Goal: Information Seeking & Learning: Learn about a topic

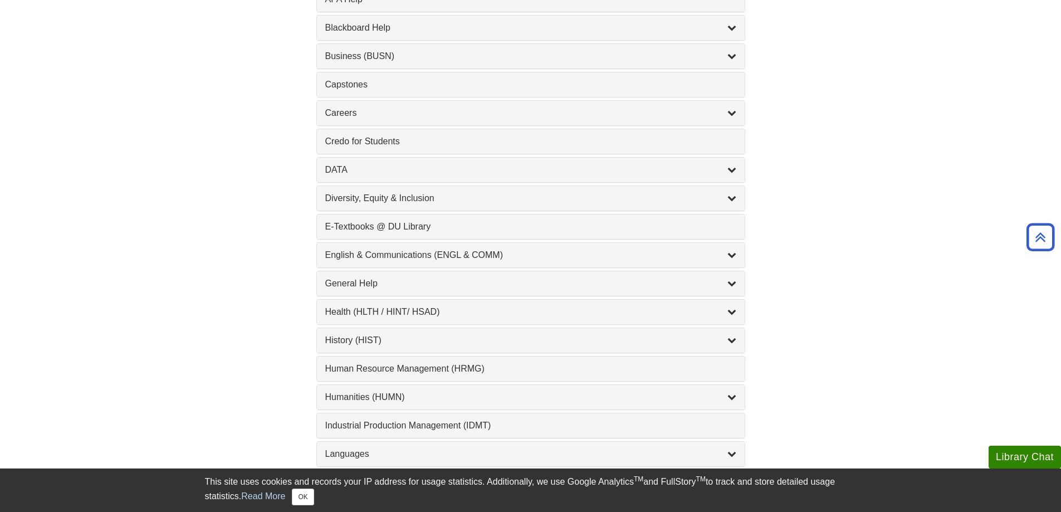
scroll to position [515, 0]
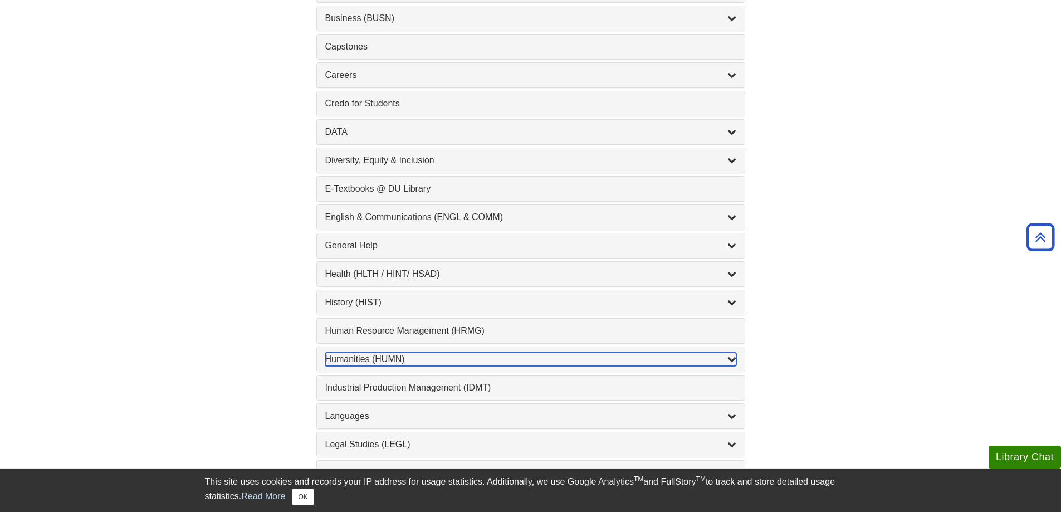
click at [359, 363] on div "Humanities (HUMN) , 2 guides" at bounding box center [530, 359] width 411 height 13
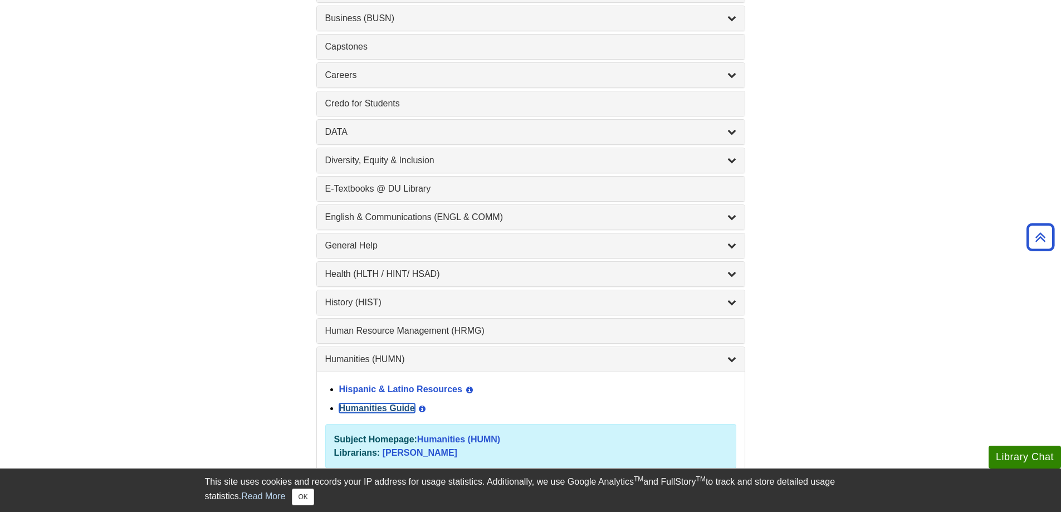
click at [383, 411] on link "Humanities Guide" at bounding box center [377, 407] width 76 height 9
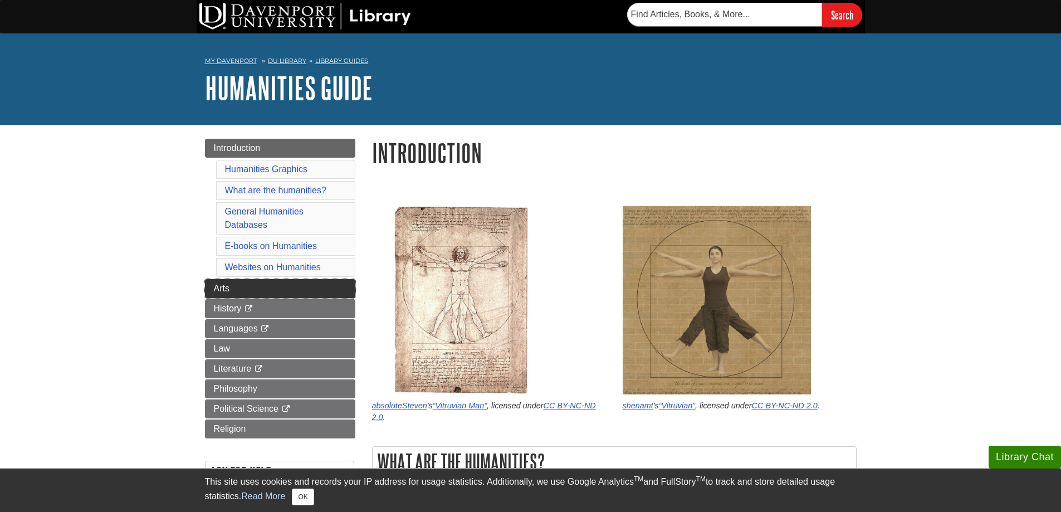
click at [220, 284] on span "Arts" at bounding box center [222, 288] width 16 height 9
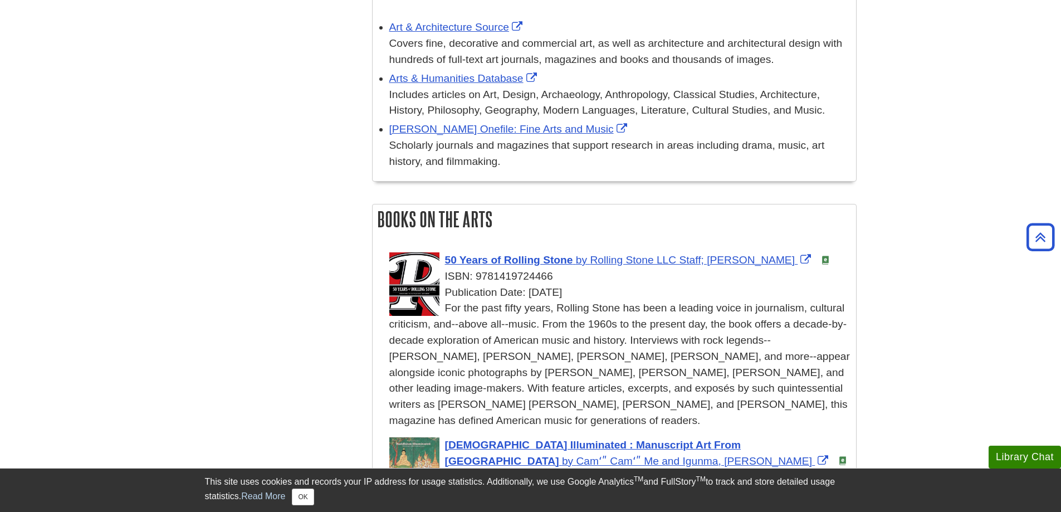
scroll to position [42, 0]
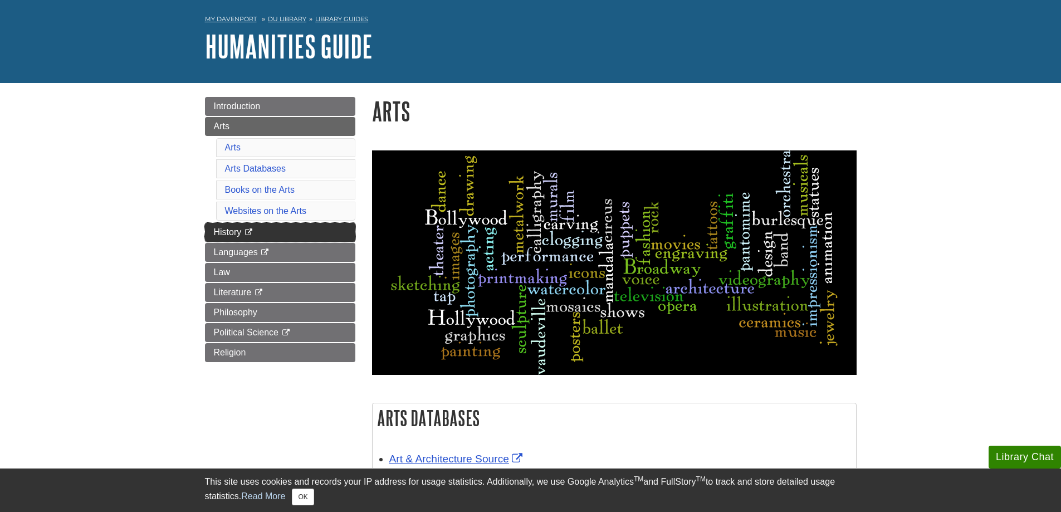
click at [296, 233] on link "History This link opens in a new window" at bounding box center [280, 232] width 150 height 19
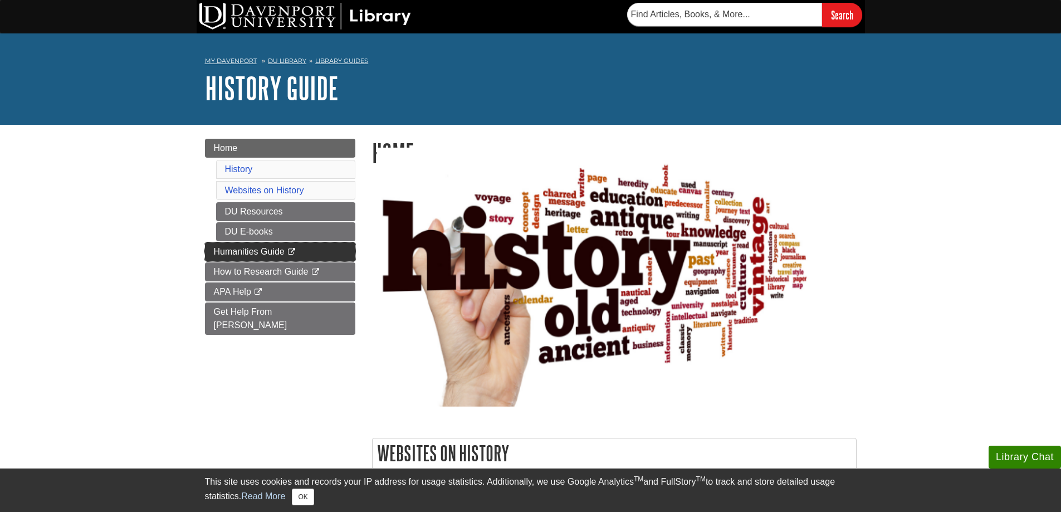
click at [266, 254] on span "Humanities Guide" at bounding box center [249, 251] width 71 height 9
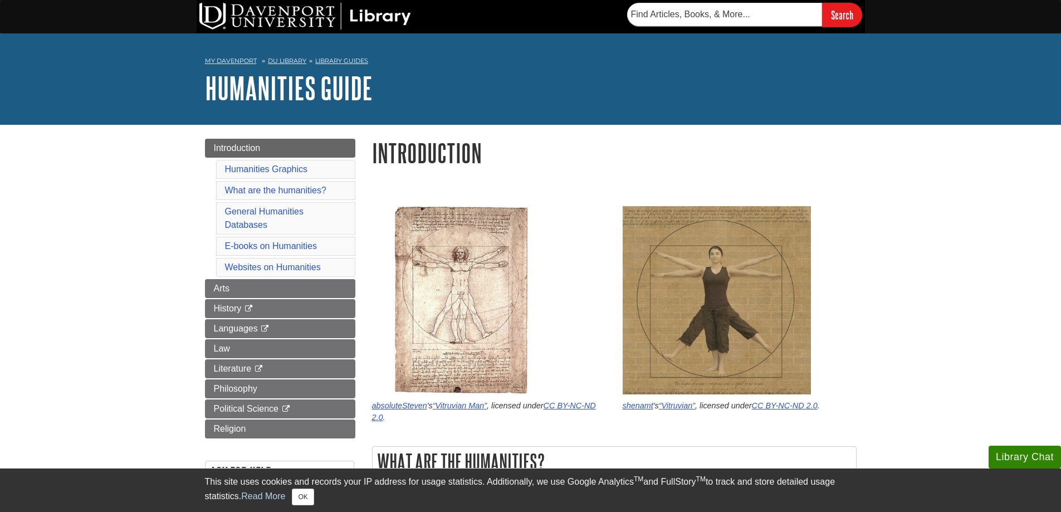
click at [285, 199] on li "What are the humanities?" at bounding box center [285, 190] width 139 height 19
click at [286, 191] on link "What are the humanities?" at bounding box center [275, 190] width 101 height 9
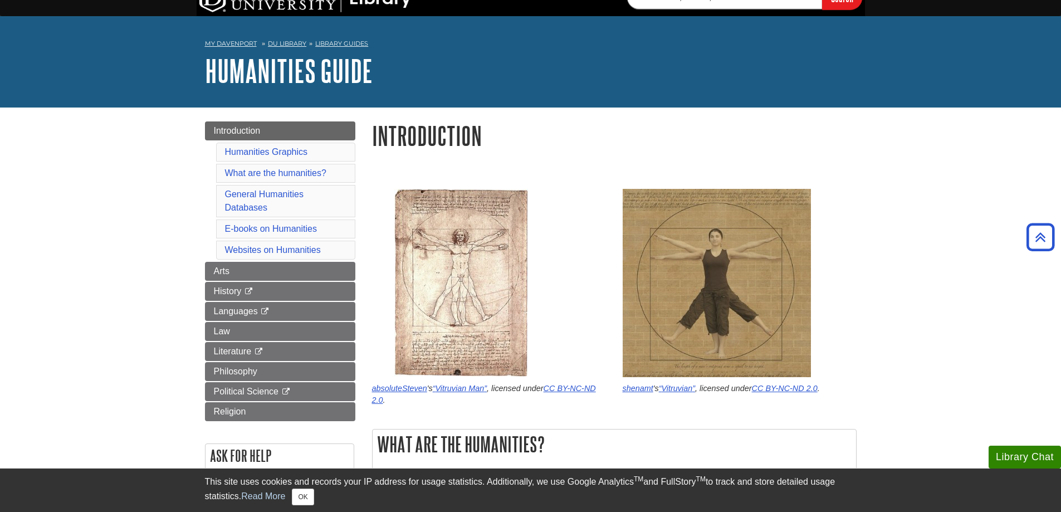
scroll to position [6, 0]
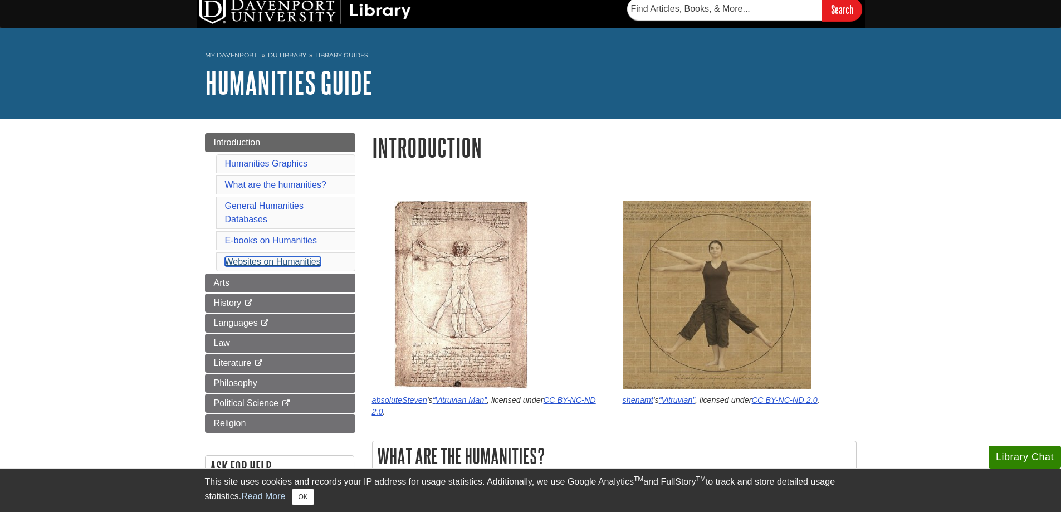
click at [255, 257] on link "Websites on Humanities" at bounding box center [273, 261] width 96 height 9
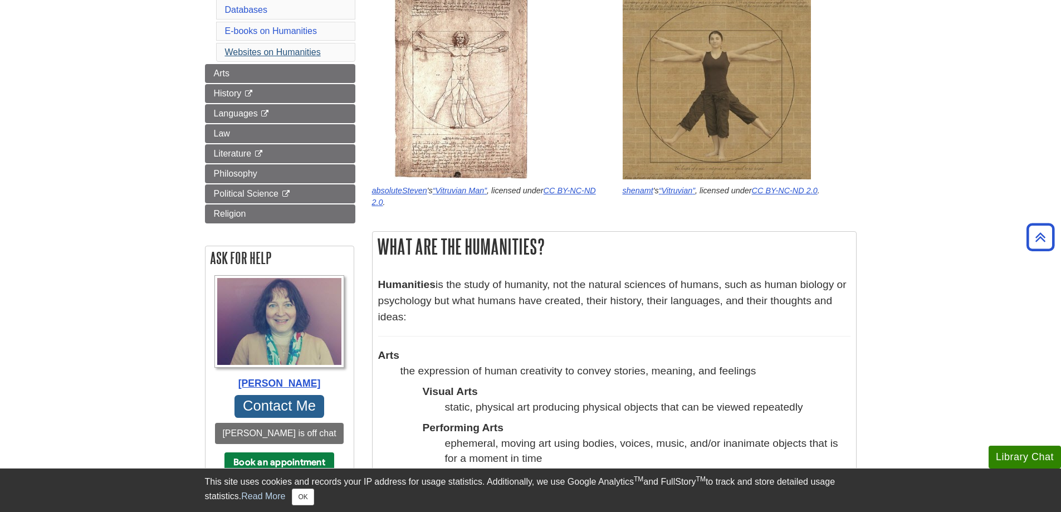
scroll to position [214, 0]
click at [218, 71] on span "Arts" at bounding box center [222, 73] width 16 height 9
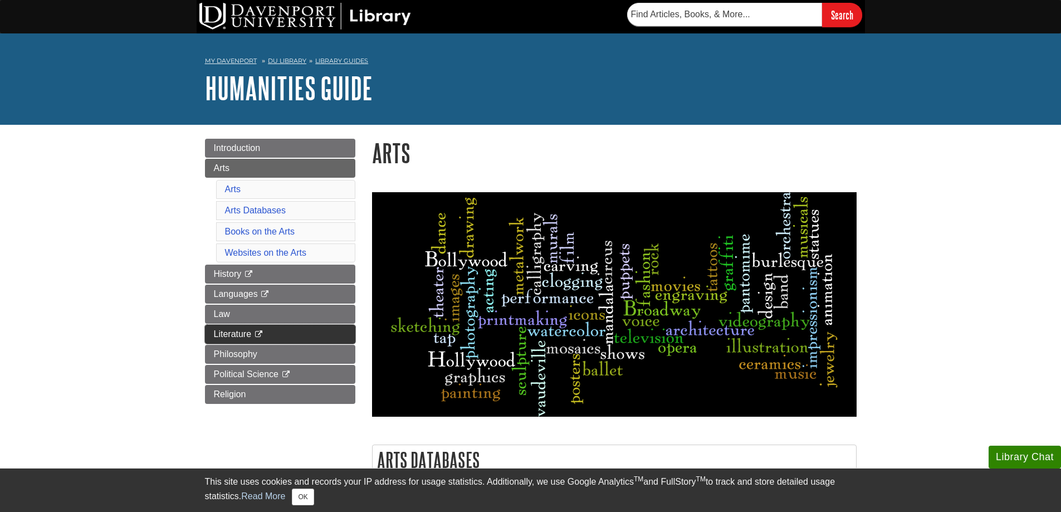
click at [225, 335] on span "Literature" at bounding box center [233, 333] width 38 height 9
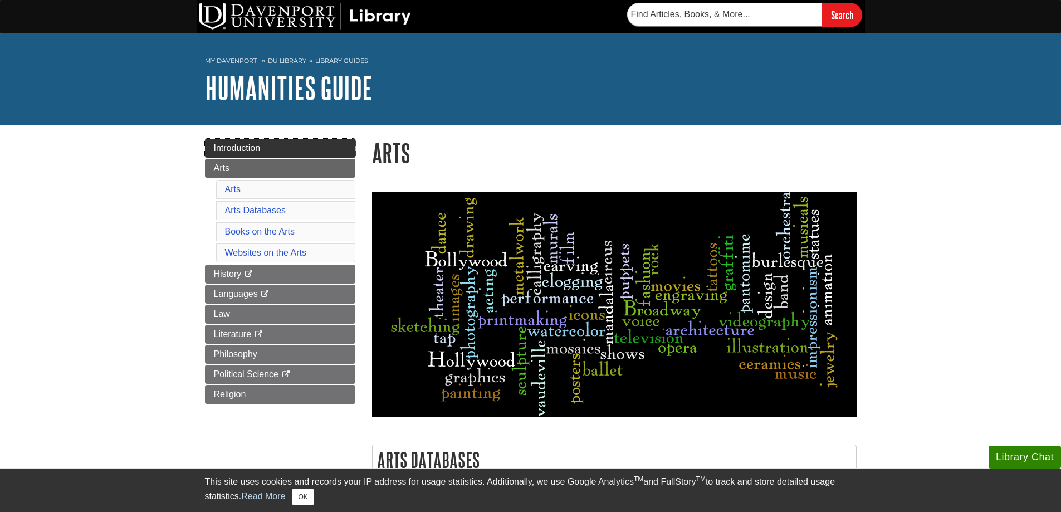
click at [230, 144] on span "Introduction" at bounding box center [237, 147] width 47 height 9
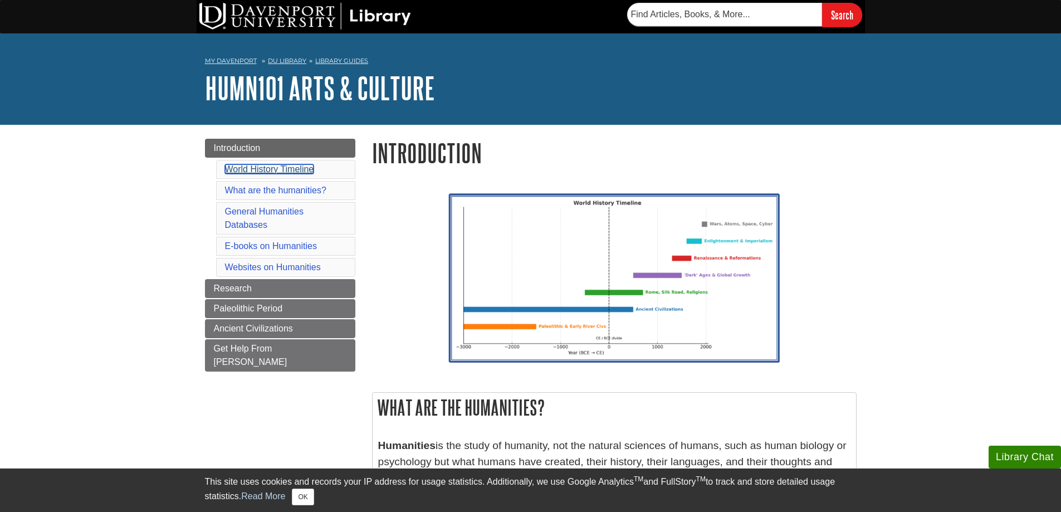
click at [262, 167] on link "World History Timeline" at bounding box center [269, 168] width 89 height 9
